Goal: Task Accomplishment & Management: Manage account settings

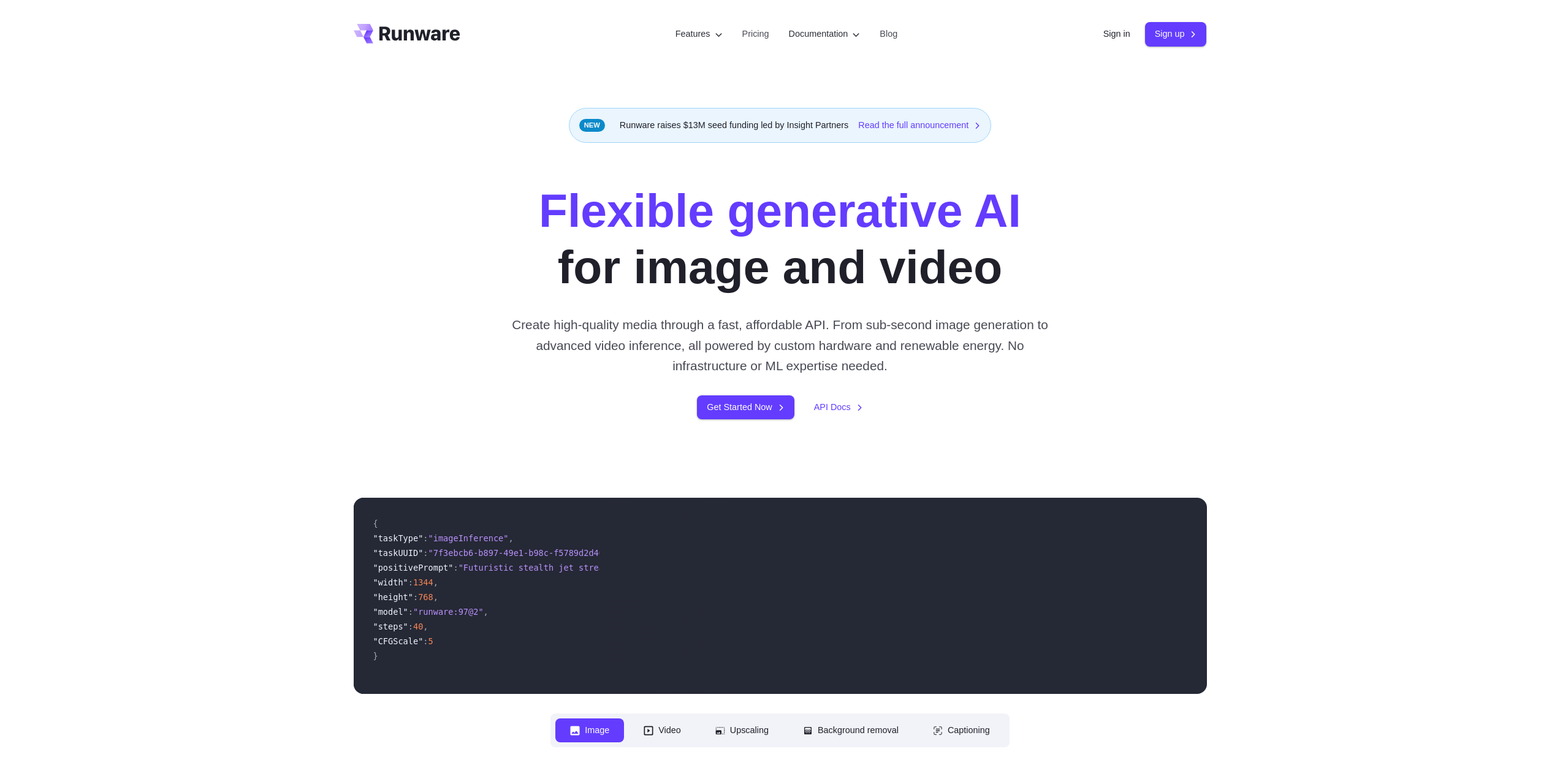
click at [1128, 39] on div "Sign in Sign up" at bounding box center [1155, 34] width 104 height 24
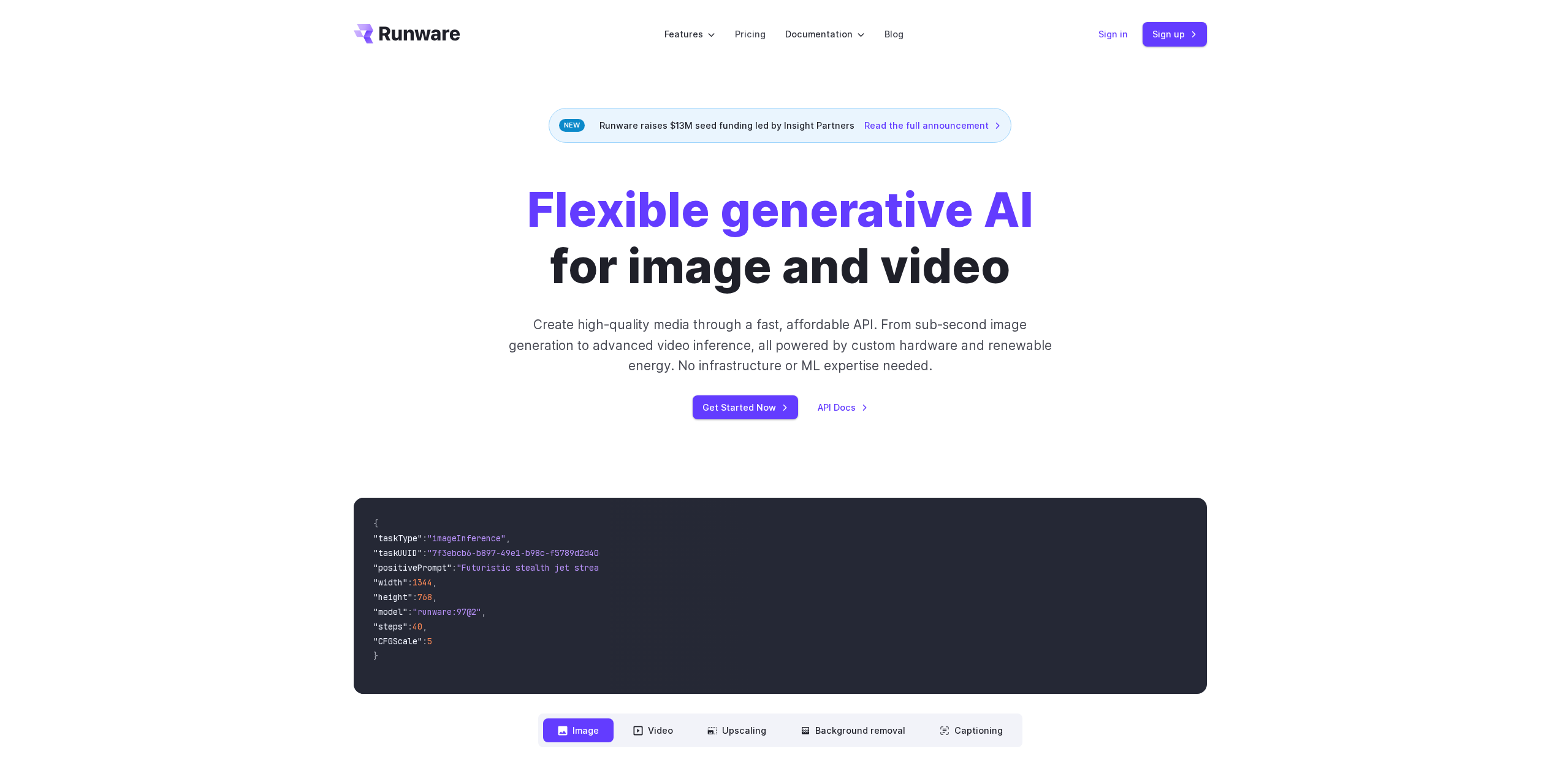
click at [1112, 34] on link "Sign in" at bounding box center [1113, 34] width 29 height 14
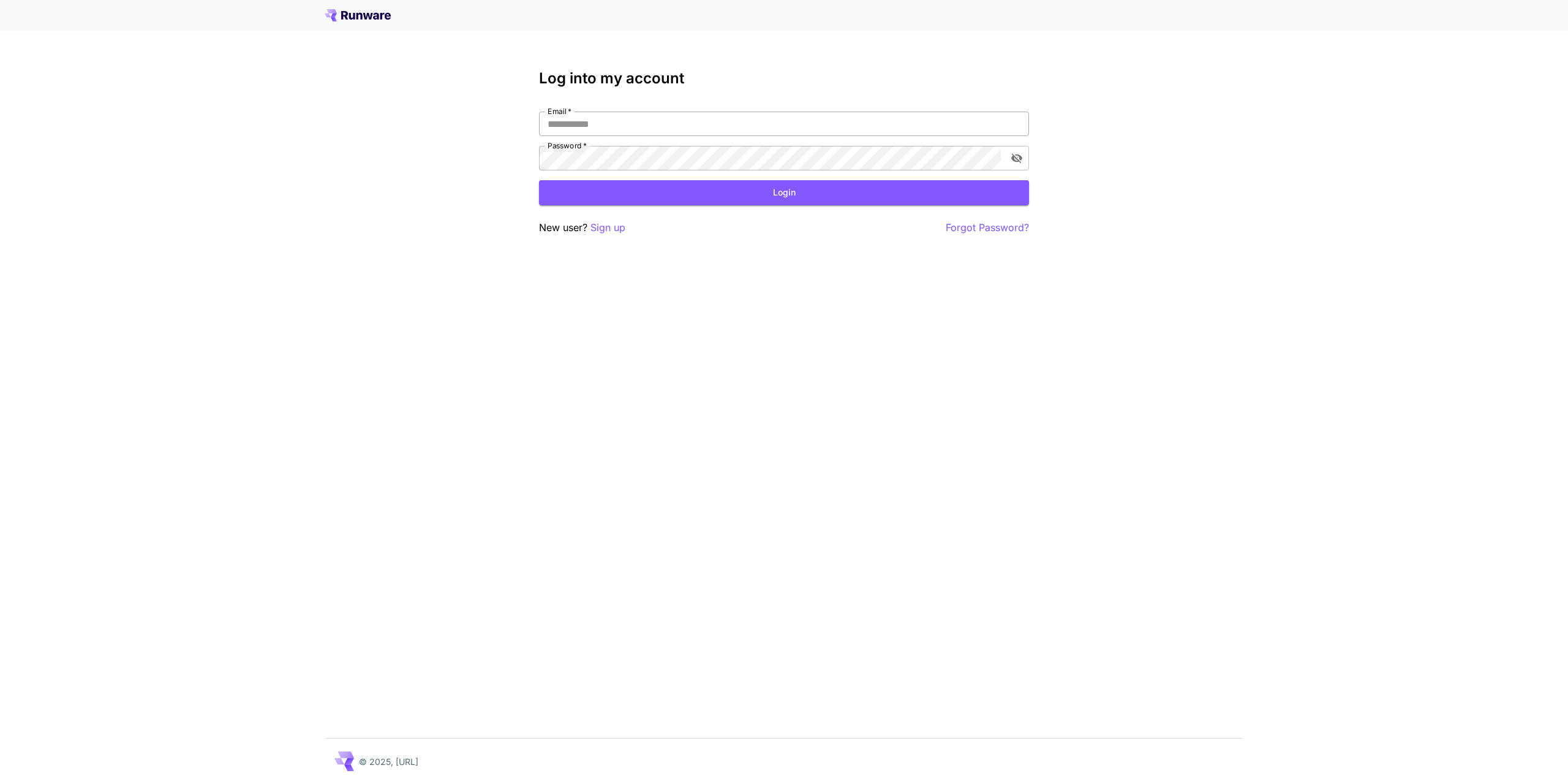
click at [694, 132] on input "Email   *" at bounding box center [784, 123] width 490 height 24
type input "**********"
click button "Login" at bounding box center [784, 193] width 490 height 25
click at [1012, 154] on icon "toggle password visibility" at bounding box center [1017, 158] width 13 height 13
click button "Login" at bounding box center [784, 193] width 490 height 25
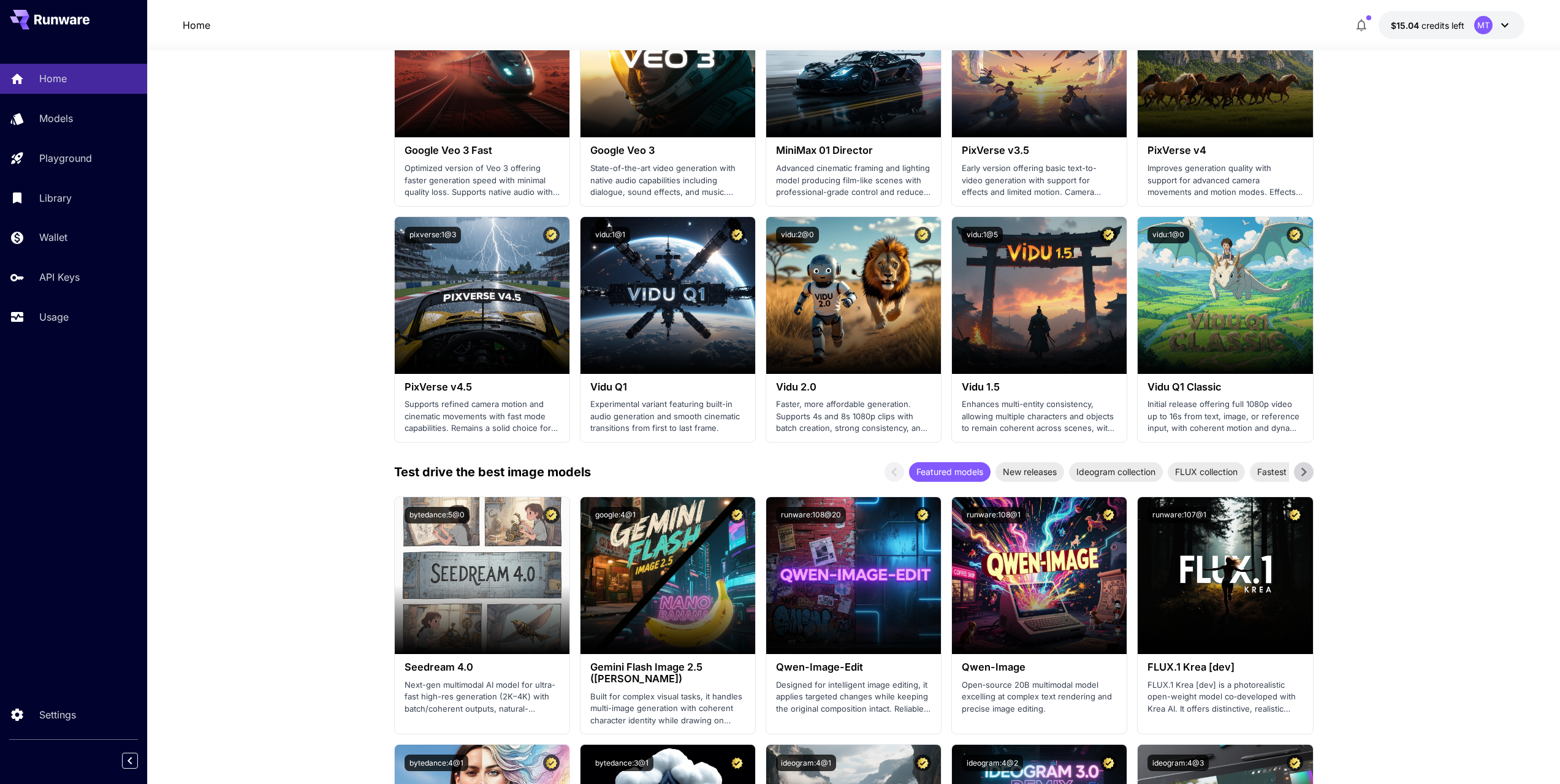
scroll to position [1164, 0]
